Goal: Task Accomplishment & Management: Manage account settings

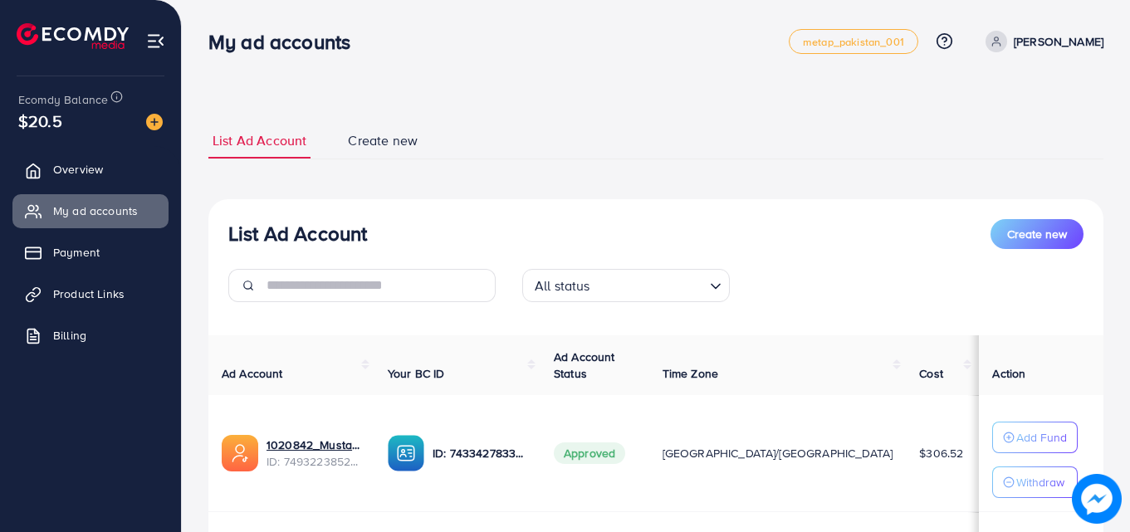
click at [1093, 95] on div "List Ad Account Create new List Ad Account Create new All status Loading... Ad …" at bounding box center [656, 374] width 948 height 749
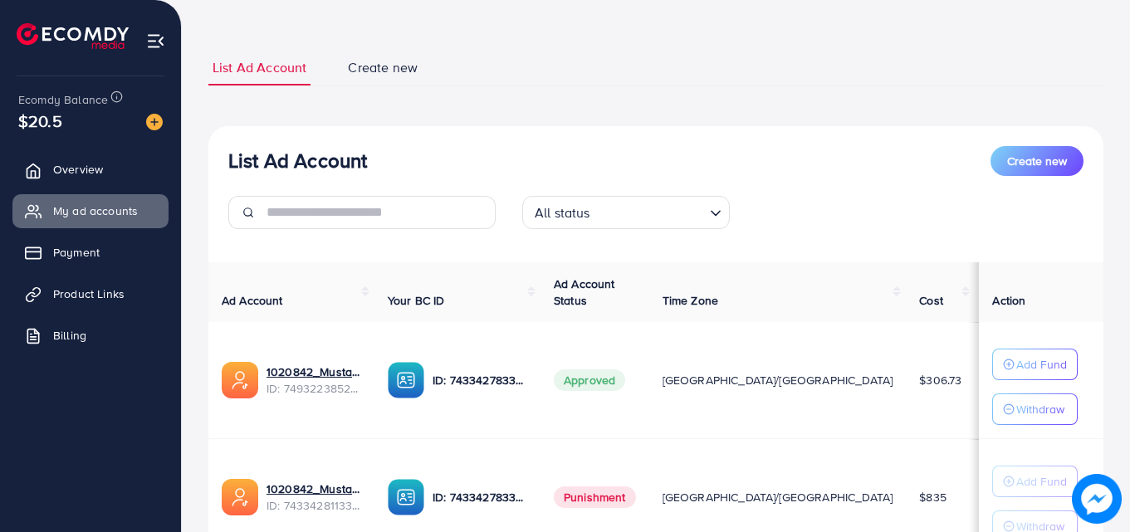
scroll to position [83, 0]
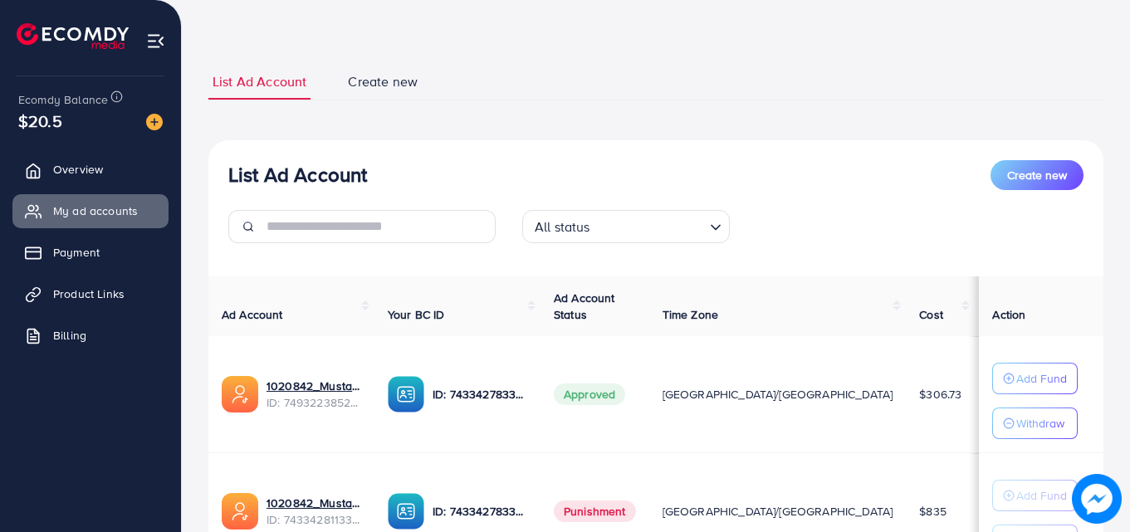
scroll to position [83, 0]
